Goal: Communication & Community: Answer question/provide support

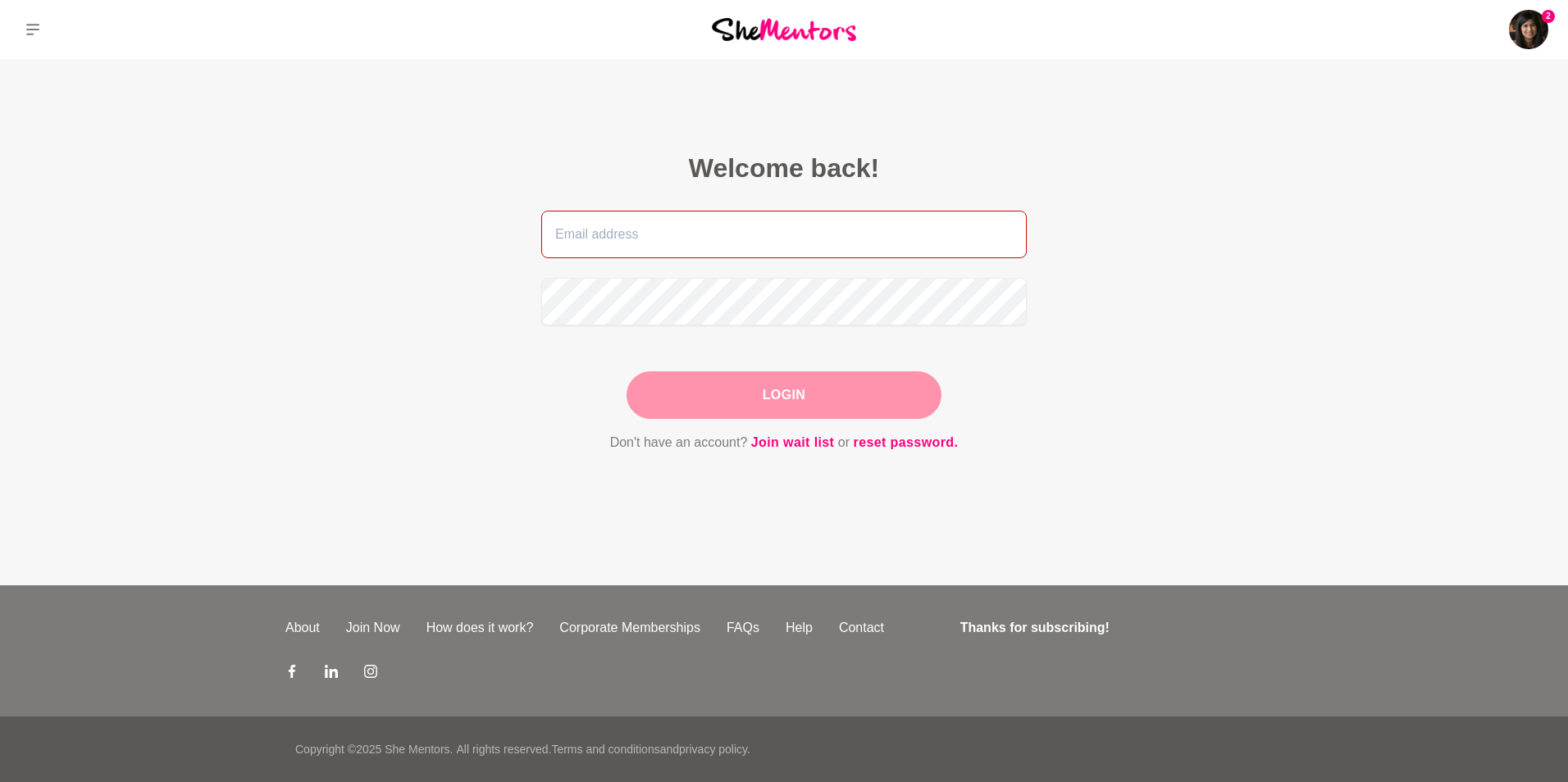
click at [828, 231] on input "email" at bounding box center [784, 235] width 485 height 48
type input "[PERSON_NAME][EMAIL_ADDRESS][PERSON_NAME][DOMAIN_NAME]"
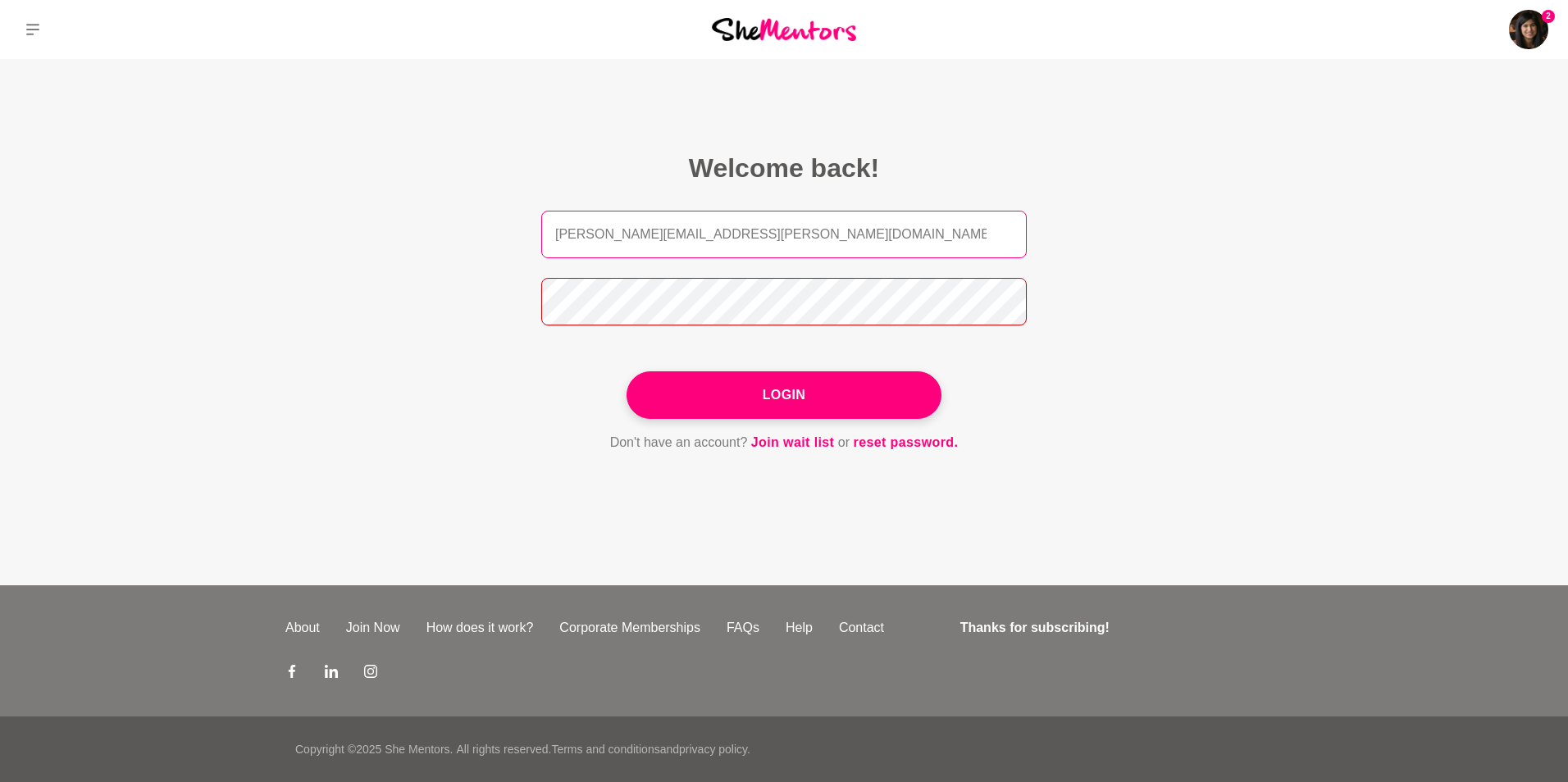
click at [626, 371] on button "Login" at bounding box center [784, 395] width 315 height 48
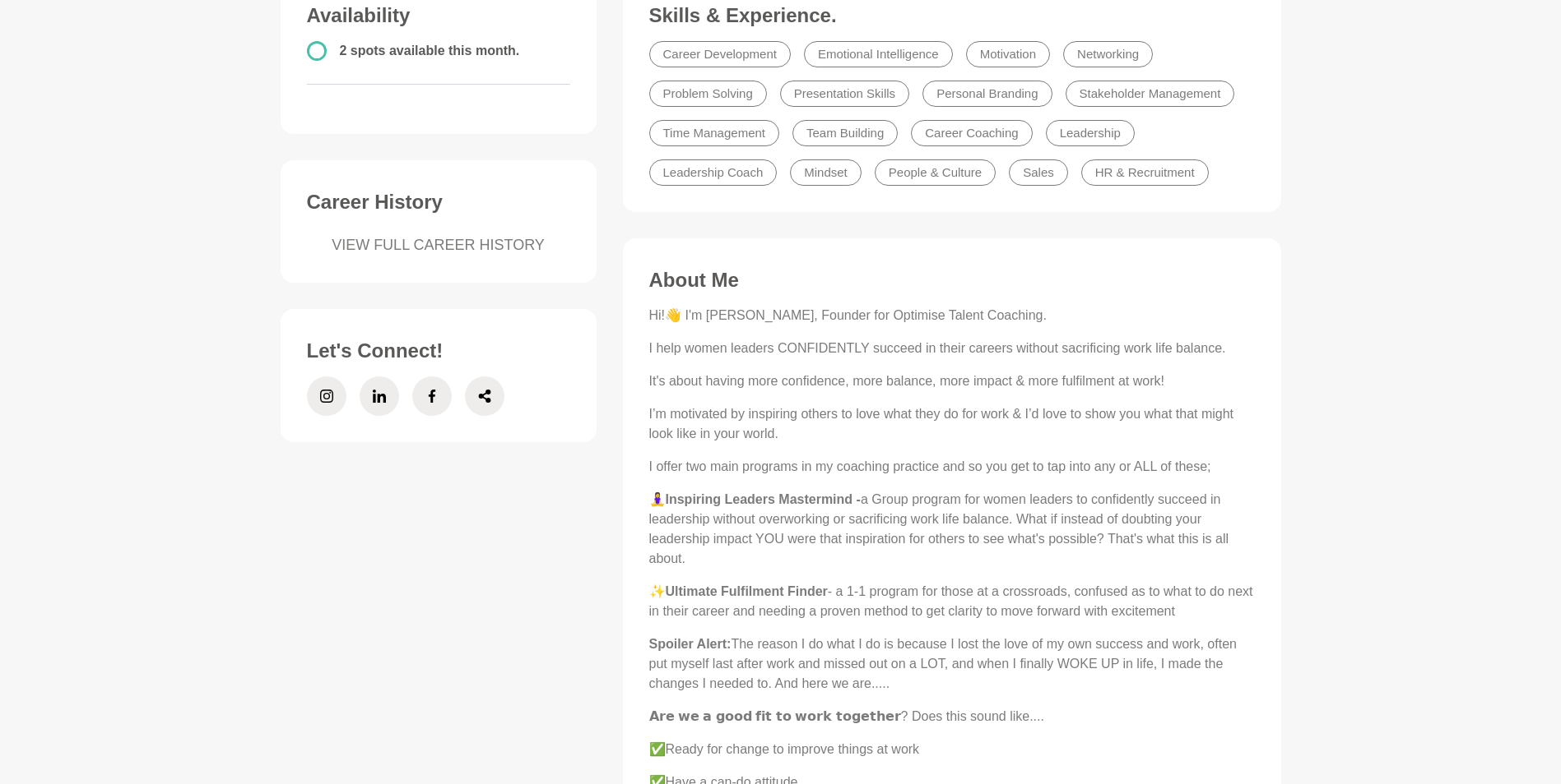
scroll to position [311, 0]
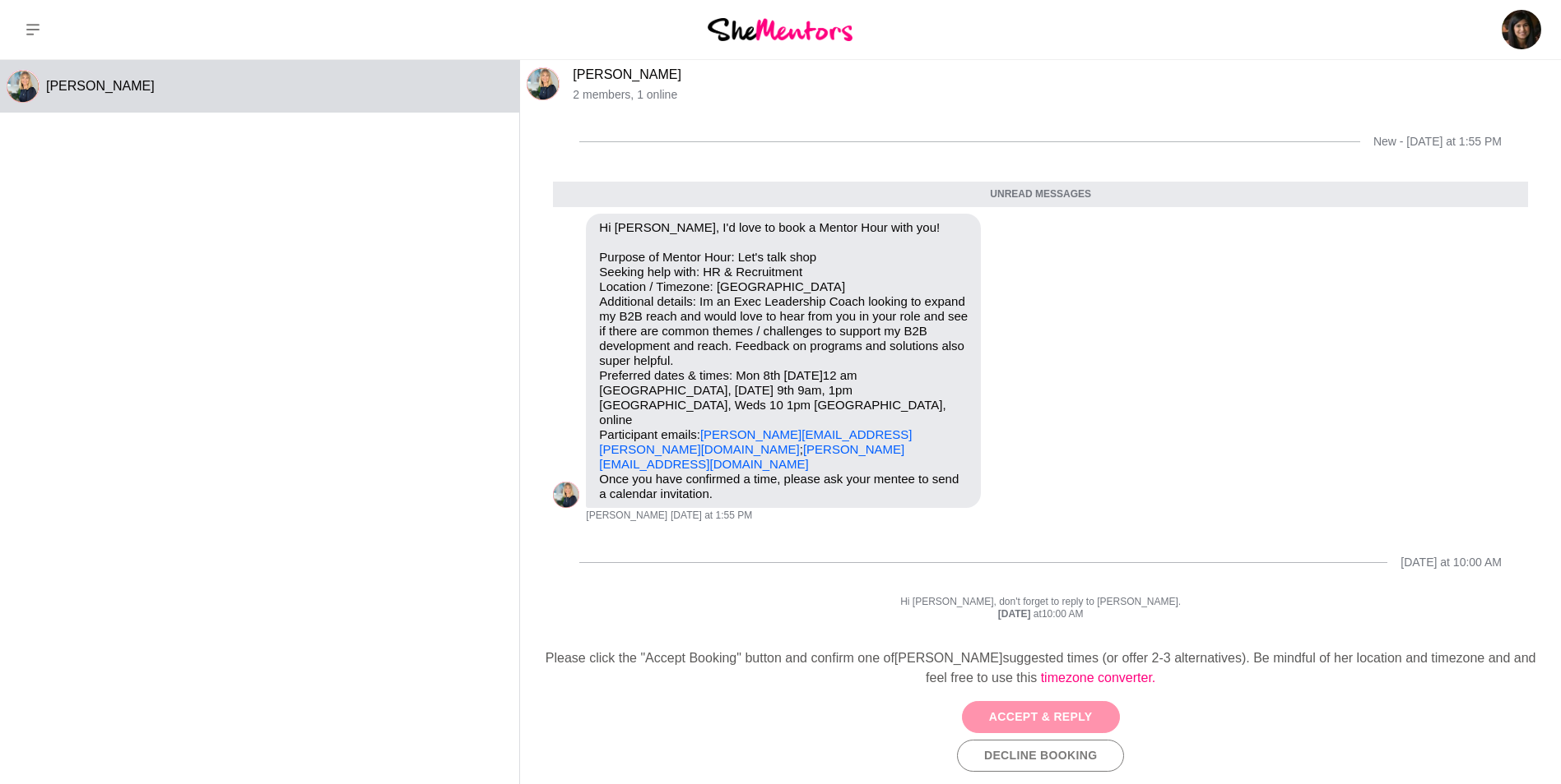
click at [1041, 712] on button "Accept & Reply" at bounding box center [1040, 717] width 158 height 32
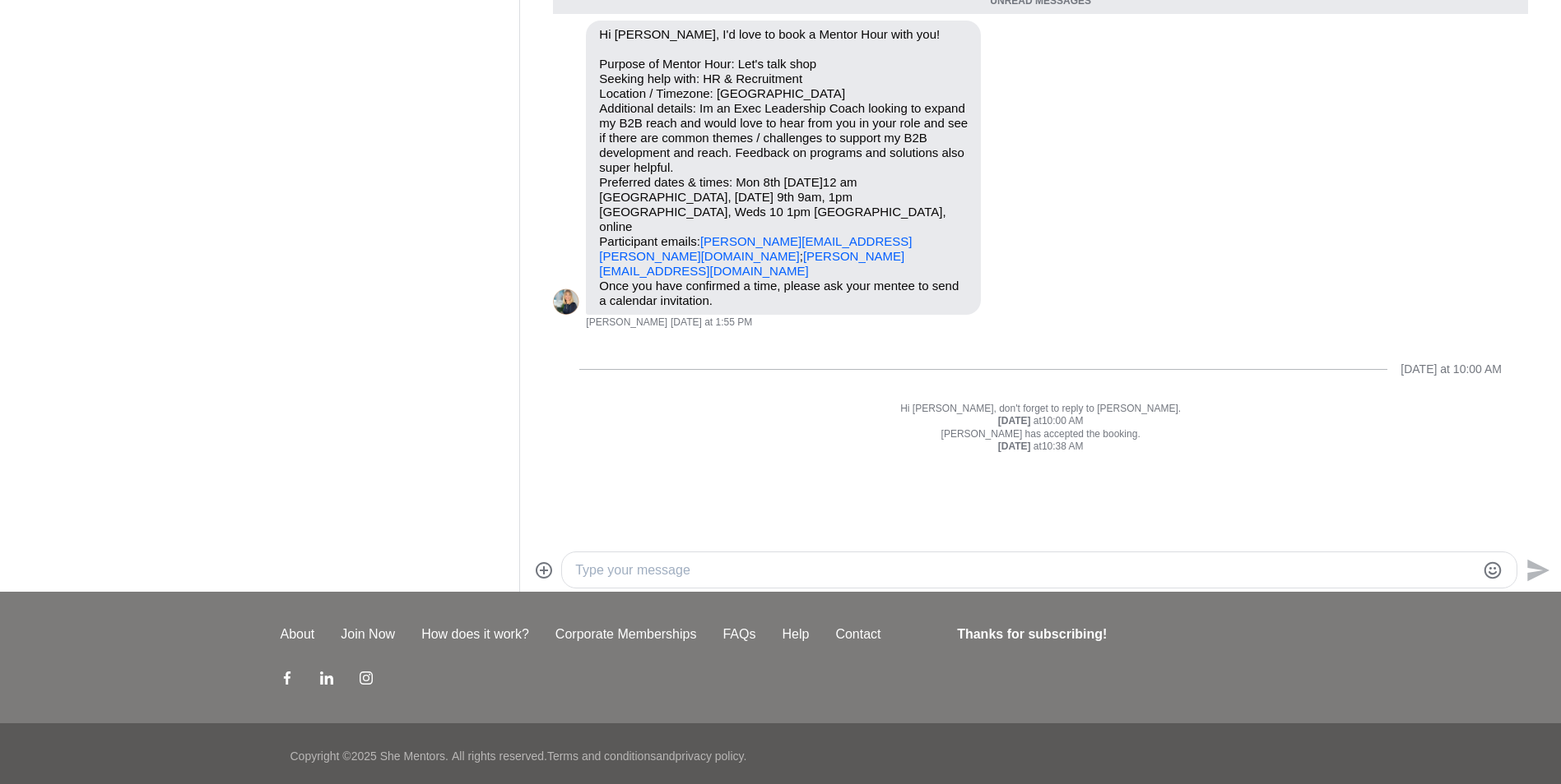
scroll to position [116, 0]
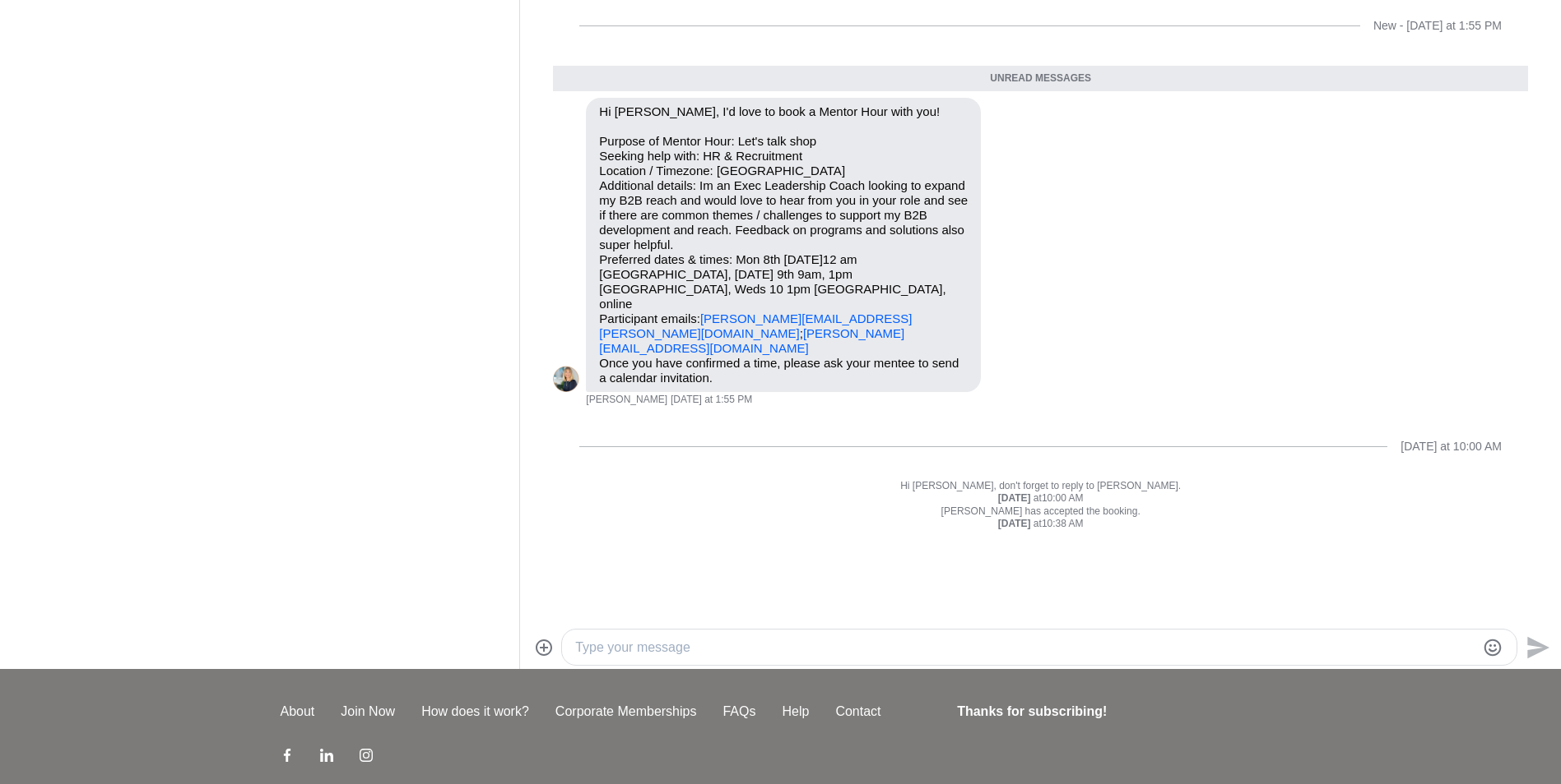
click at [846, 650] on textarea "Type your message" at bounding box center [1024, 648] width 900 height 20
type textarea "Hi [PERSON_NAME],"
type textarea "t"
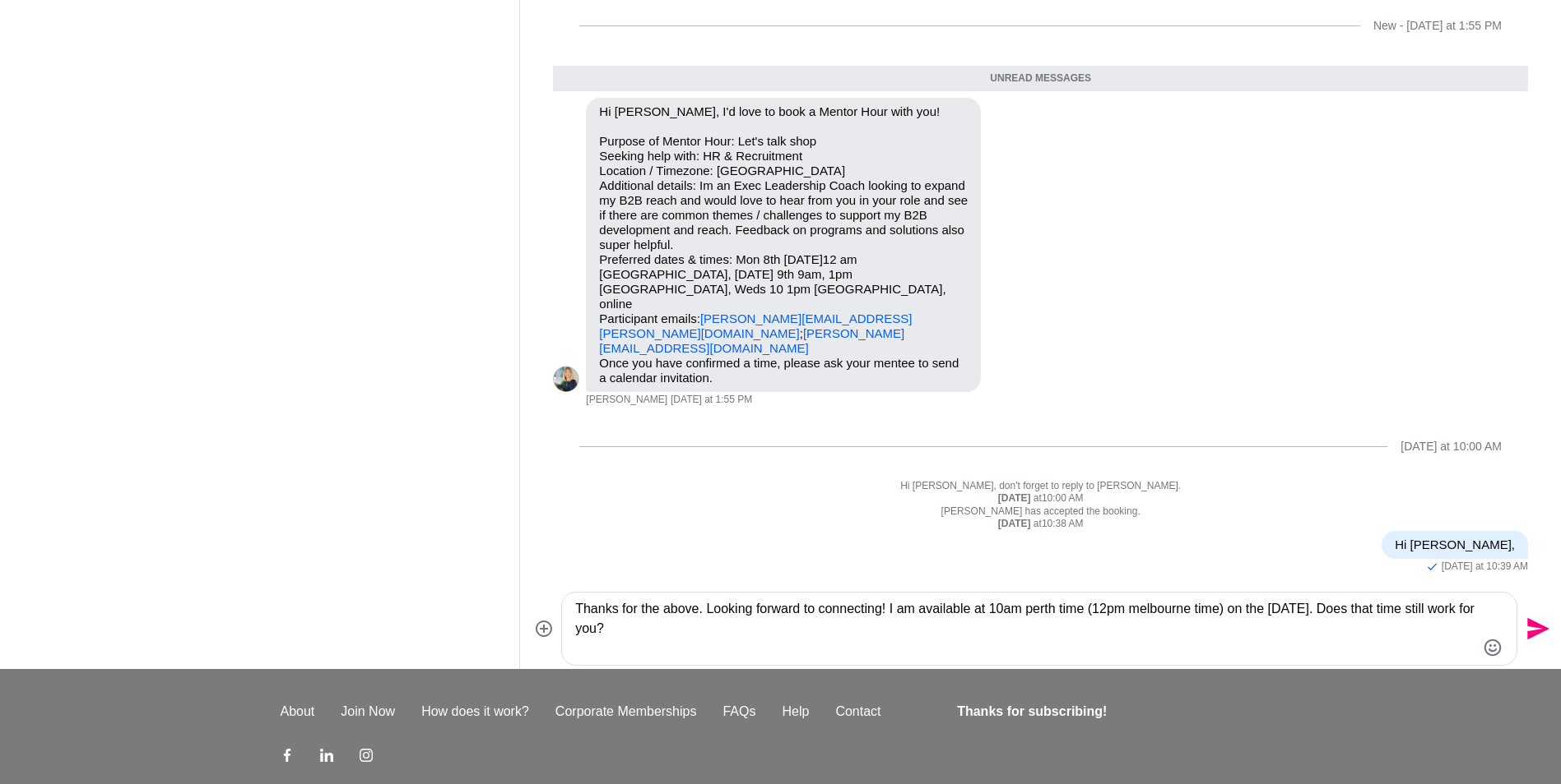
type textarea "Thanks for the above. Looking forward to connecting! I am available at 10am per…"
click at [1531, 630] on icon "Send" at bounding box center [1536, 630] width 27 height 27
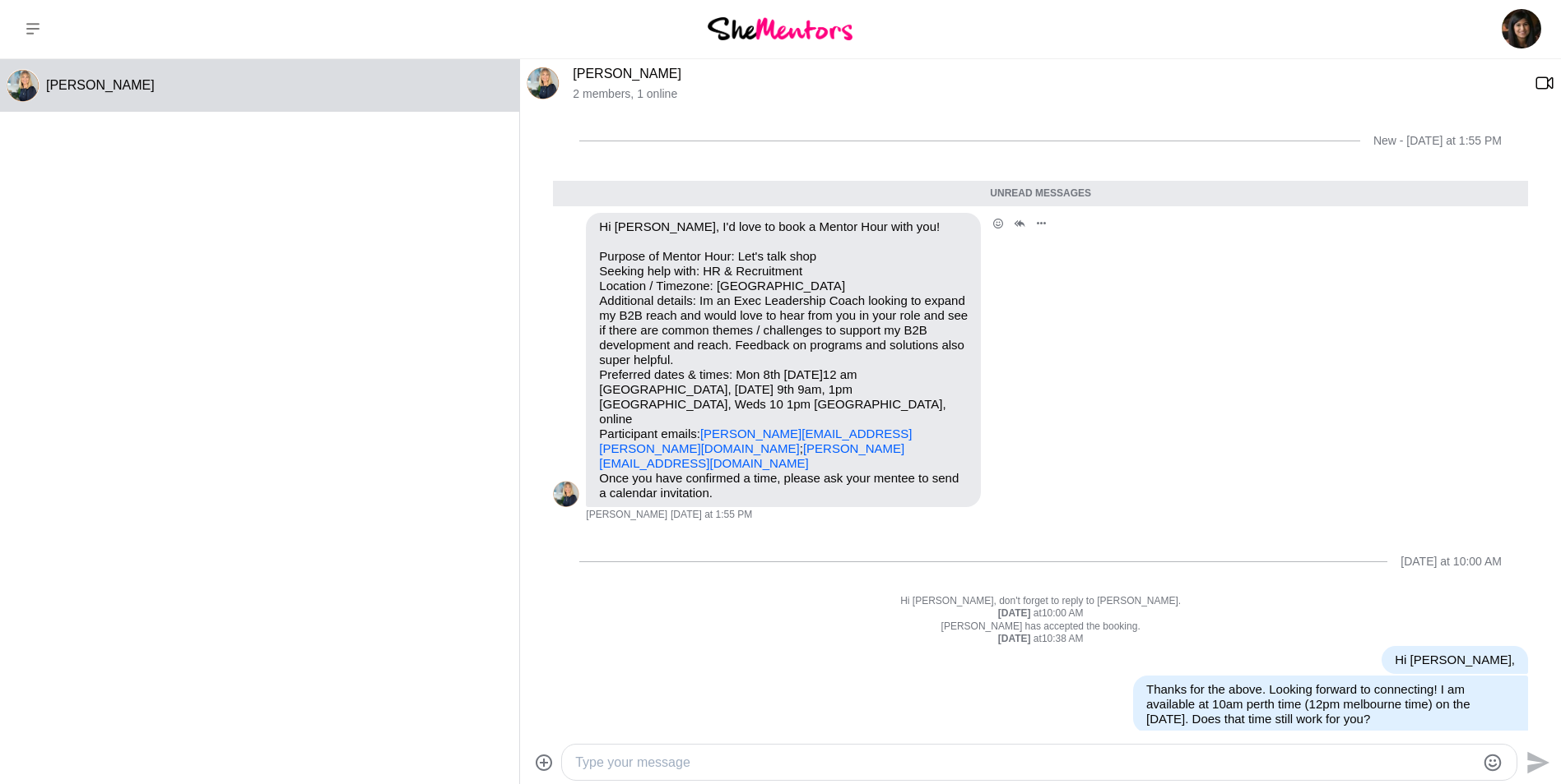
scroll to position [0, 0]
